Goal: Use online tool/utility: Utilize a website feature to perform a specific function

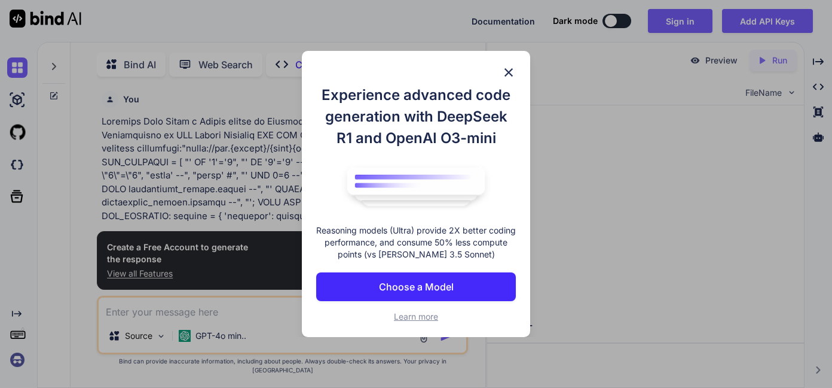
scroll to position [5, 0]
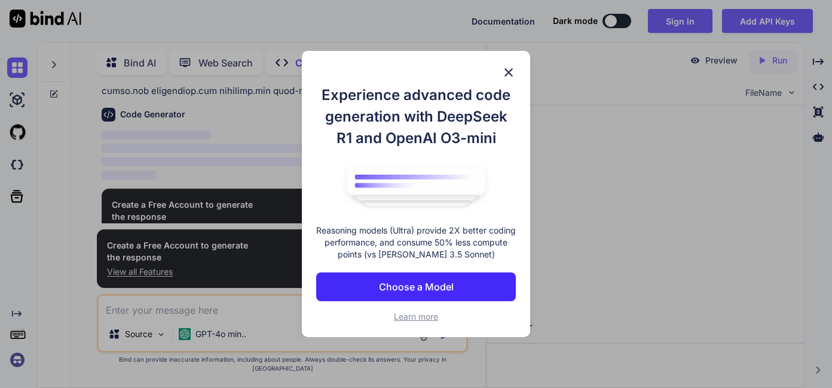
type textarea "x"
click at [514, 69] on img at bounding box center [509, 72] width 14 height 14
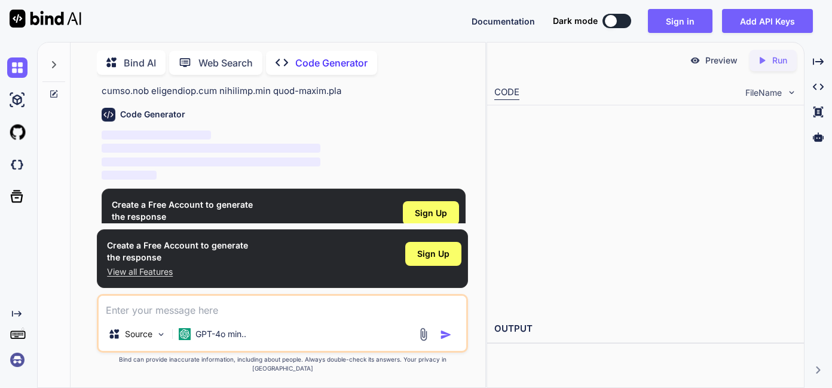
click at [204, 317] on textarea at bounding box center [283, 306] width 368 height 22
paste textarea "Generator url from Domain List and Check Link Connectivity to SQL Server Databa…"
type textarea "Generator url from Domain List and Check Link Connectivity to SQL Server Databa…"
type textarea "x"
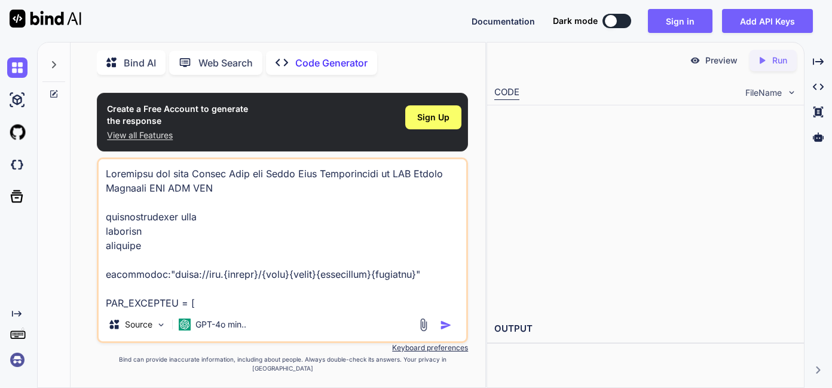
scroll to position [532, 0]
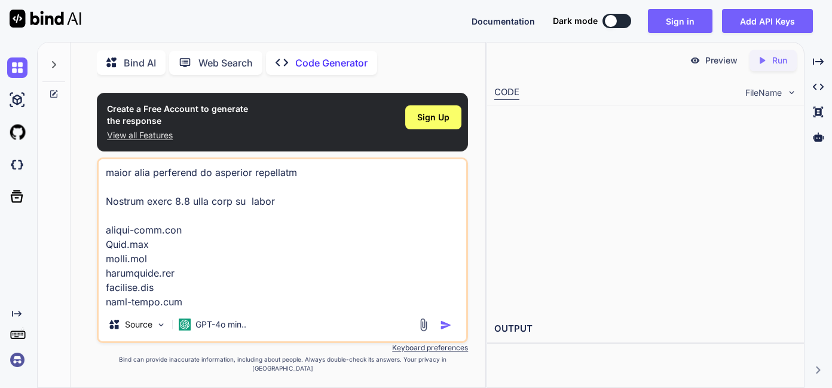
type textarea "Generator url from Domain List and Check Link Connectivity to SQL Server Databa…"
click at [441, 331] on img "button" at bounding box center [446, 325] width 12 height 12
click at [446, 328] on img "button" at bounding box center [446, 325] width 12 height 12
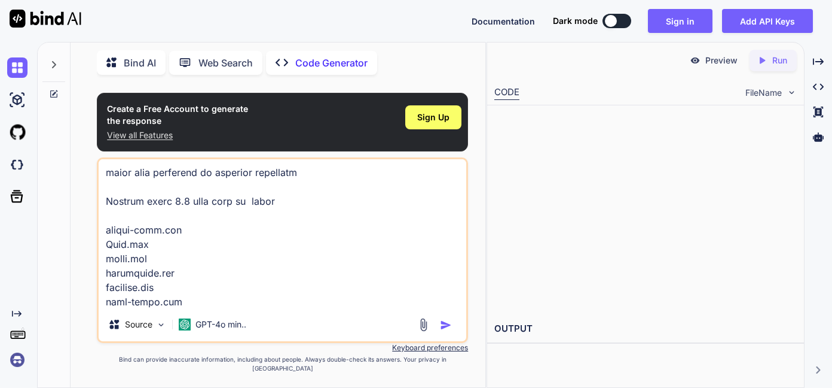
click at [446, 328] on img "button" at bounding box center [446, 325] width 12 height 12
type textarea "x"
click at [444, 331] on img "button" at bounding box center [446, 325] width 12 height 12
